Goal: Task Accomplishment & Management: Manage account settings

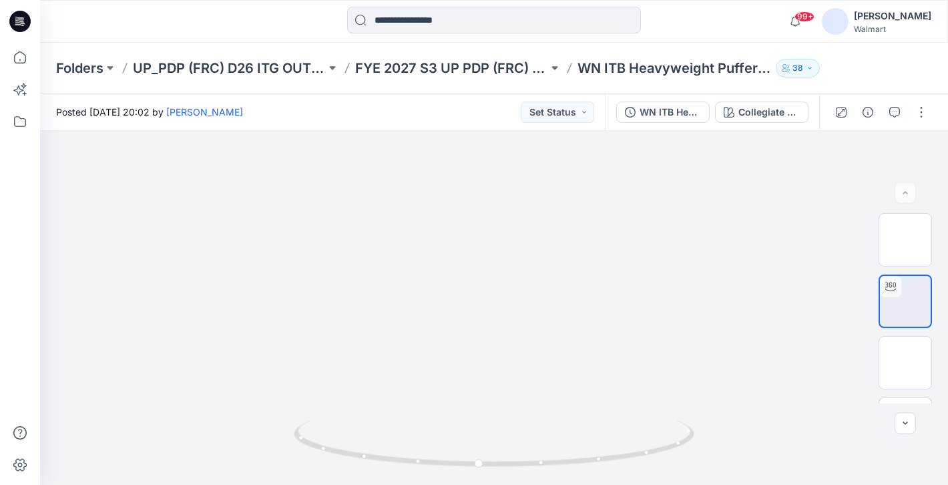
click at [14, 16] on icon at bounding box center [19, 21] width 21 height 21
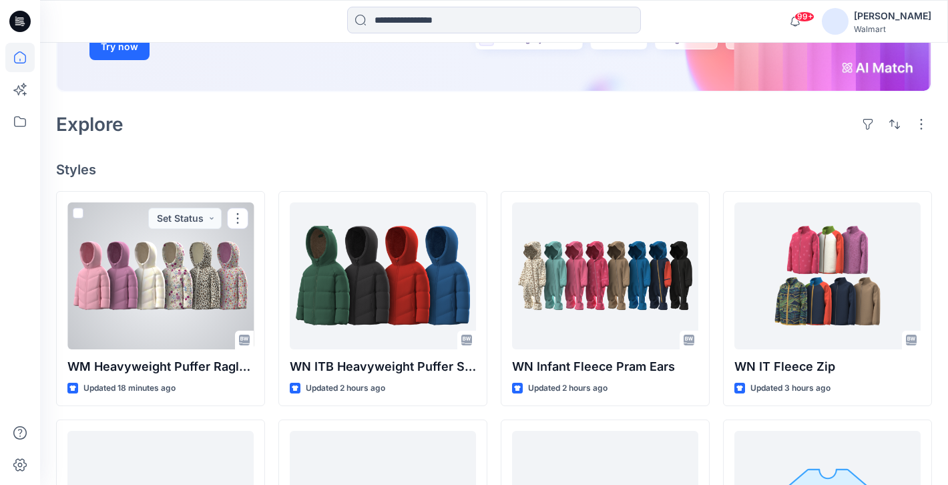
scroll to position [254, 0]
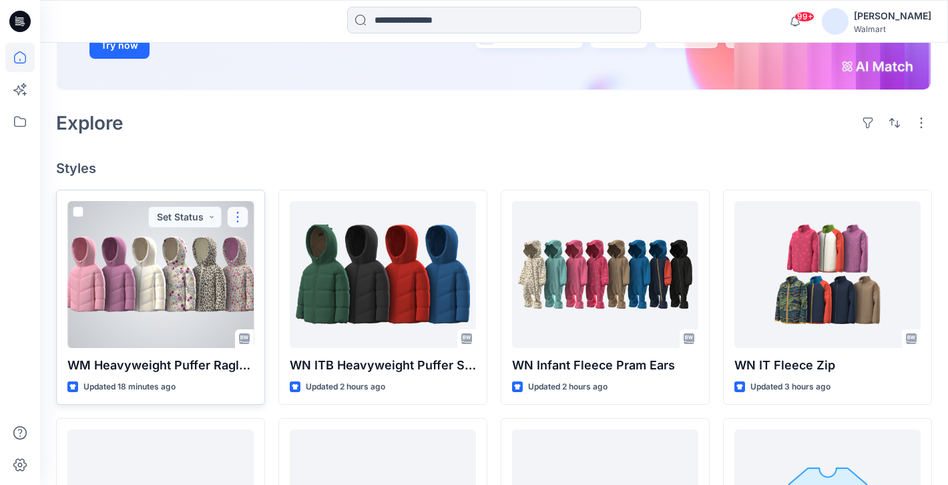
click at [238, 219] on button "button" at bounding box center [237, 216] width 21 height 21
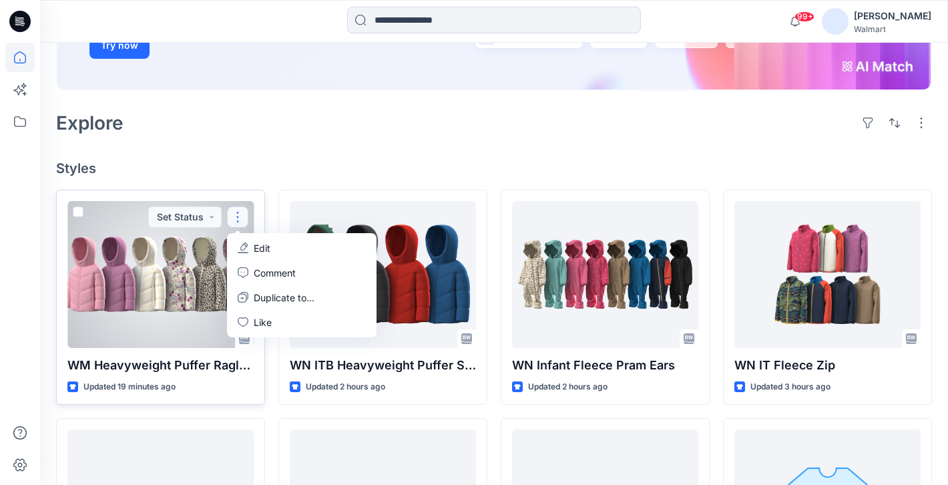
click at [260, 246] on p "Edit" at bounding box center [262, 248] width 17 height 14
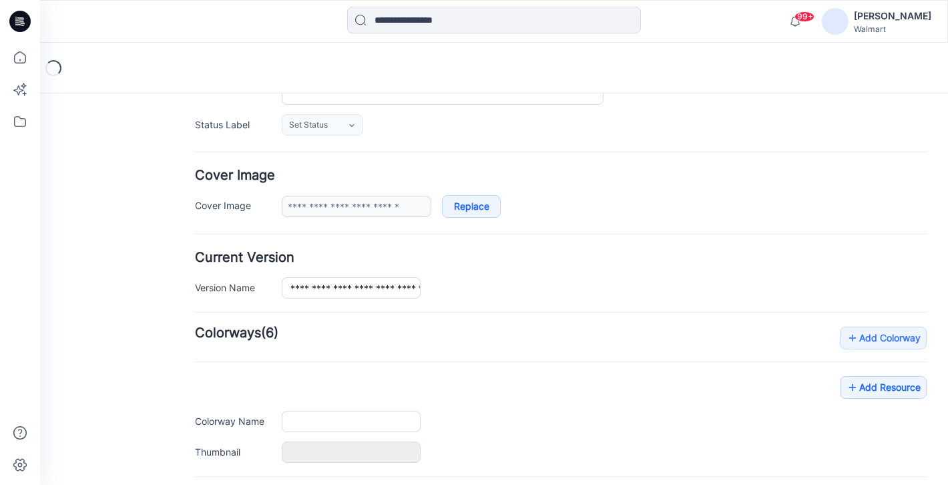
type input "**********"
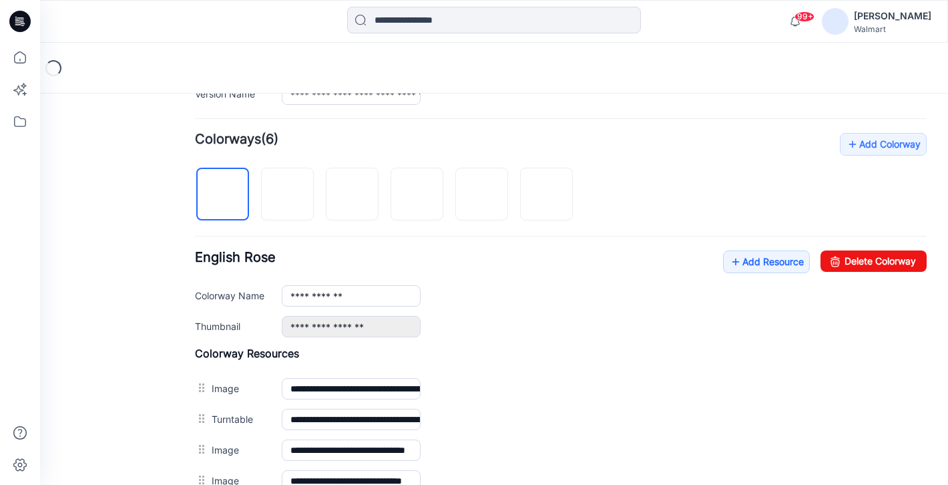
scroll to position [379, 0]
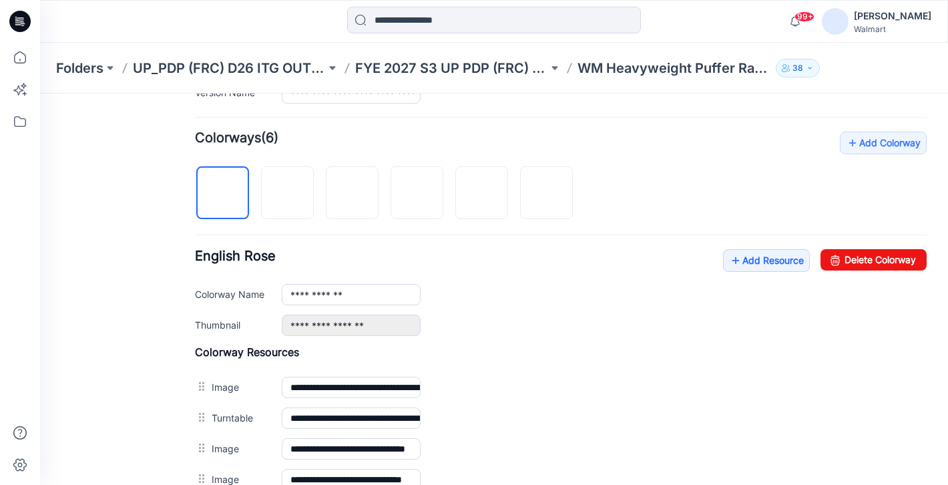
drag, startPoint x: 507, startPoint y: 68, endPoint x: 323, endPoint y: 7, distance: 194.2
